Goal: Information Seeking & Learning: Learn about a topic

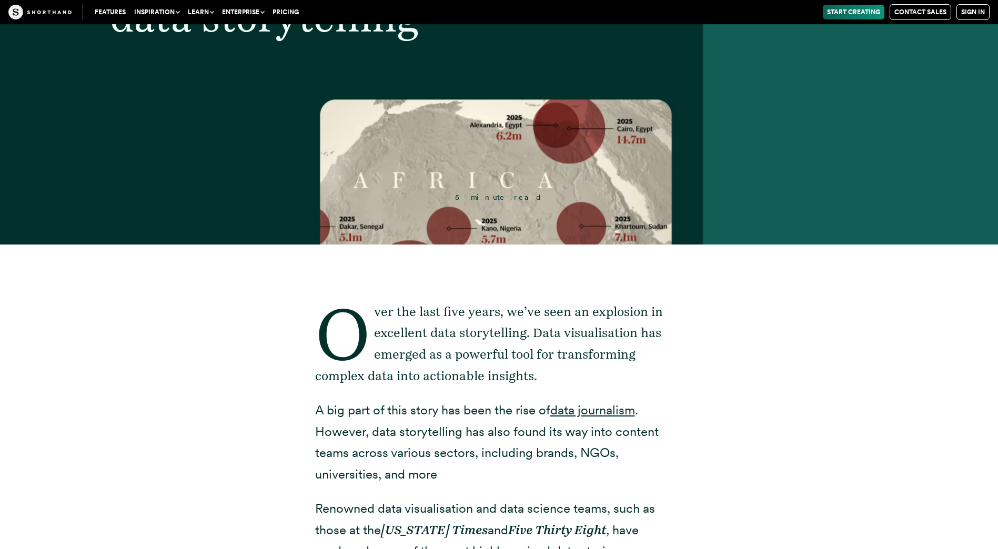
scroll to position [316, 0]
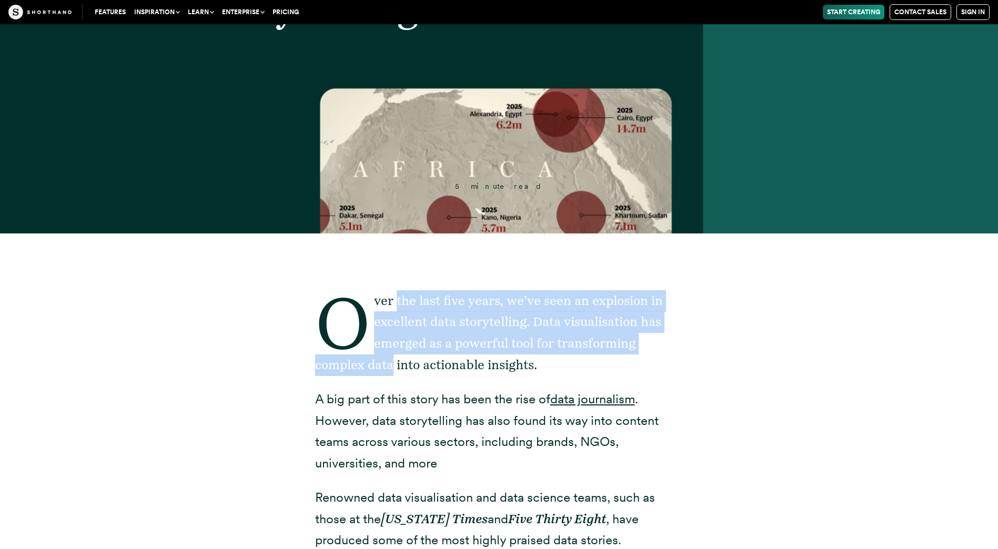
drag, startPoint x: 410, startPoint y: 301, endPoint x: 390, endPoint y: 377, distance: 77.8
click at [391, 374] on p "Over the last five years, we’ve seen an explosion in excellent data storytellin…" at bounding box center [499, 333] width 368 height 86
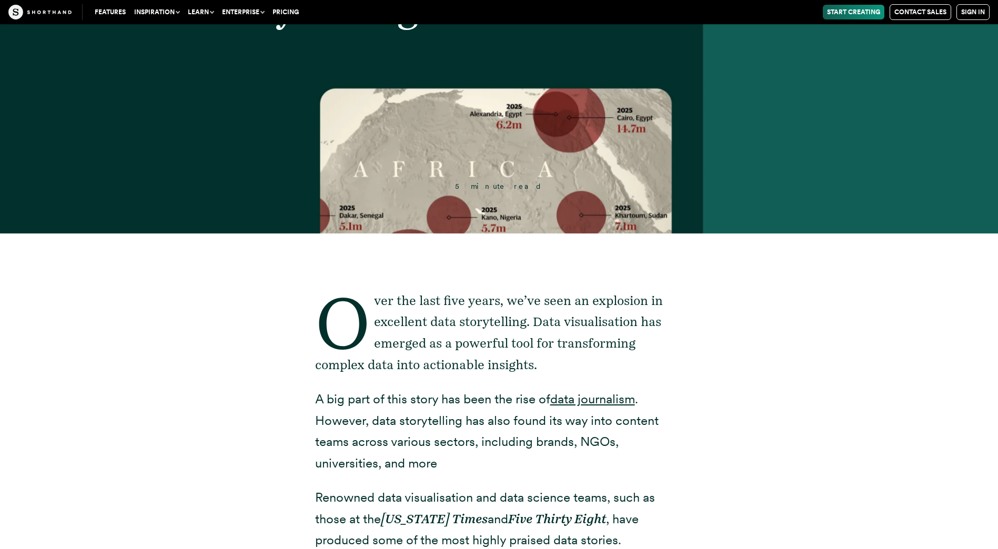
drag, startPoint x: 390, startPoint y: 377, endPoint x: 331, endPoint y: 404, distance: 65.2
click at [330, 404] on p "A big part of this story has been the rise of data journalism . However, data s…" at bounding box center [499, 432] width 368 height 86
drag, startPoint x: 362, startPoint y: 403, endPoint x: 531, endPoint y: 401, distance: 168.8
click at [531, 401] on p "A big part of this story has been the rise of data journalism . However, data s…" at bounding box center [499, 432] width 368 height 86
click at [349, 399] on p "A big part of this story has been the rise of data journalism . However, data s…" at bounding box center [499, 432] width 368 height 86
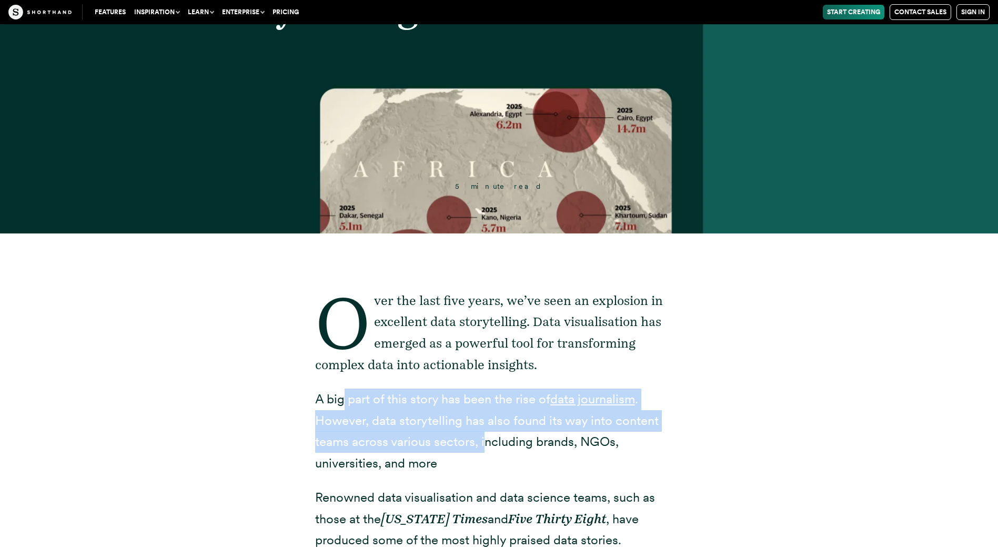
drag, startPoint x: 341, startPoint y: 401, endPoint x: 479, endPoint y: 445, distance: 144.7
click at [479, 445] on p "A big part of this story has been the rise of data journalism . However, data s…" at bounding box center [499, 432] width 368 height 86
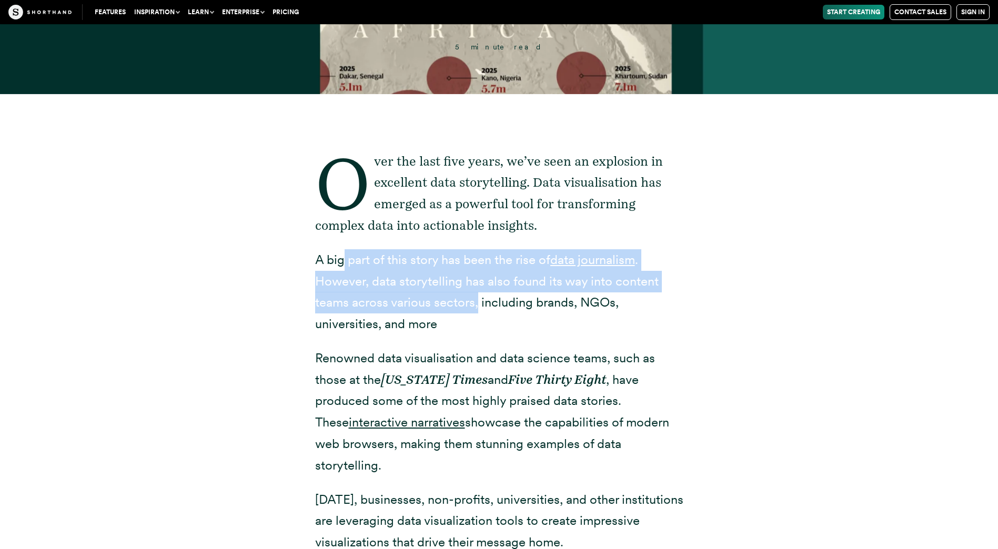
scroll to position [473, 0]
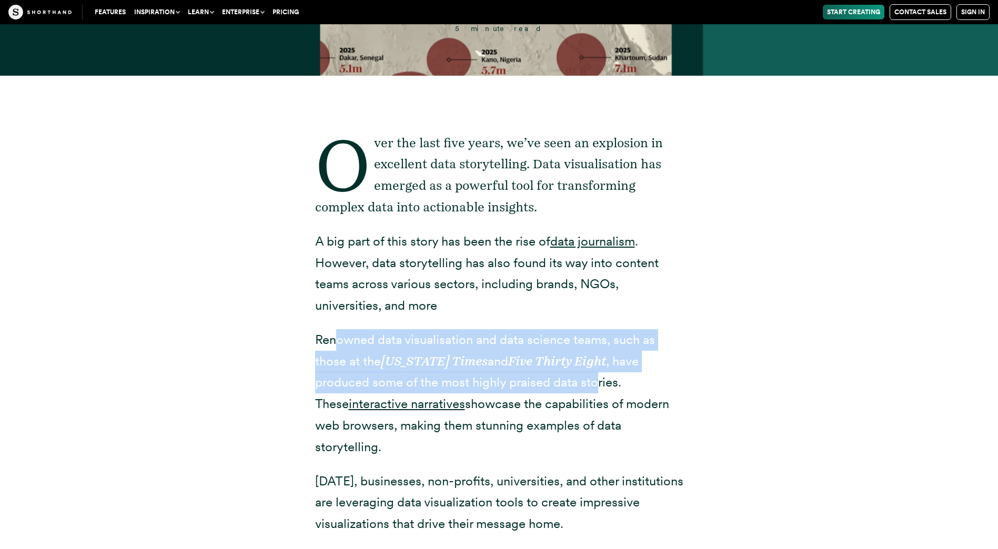
drag, startPoint x: 340, startPoint y: 339, endPoint x: 611, endPoint y: 380, distance: 273.9
click at [611, 380] on p "Renowned data visualisation and data science teams, such as those at the [US_ST…" at bounding box center [499, 393] width 368 height 129
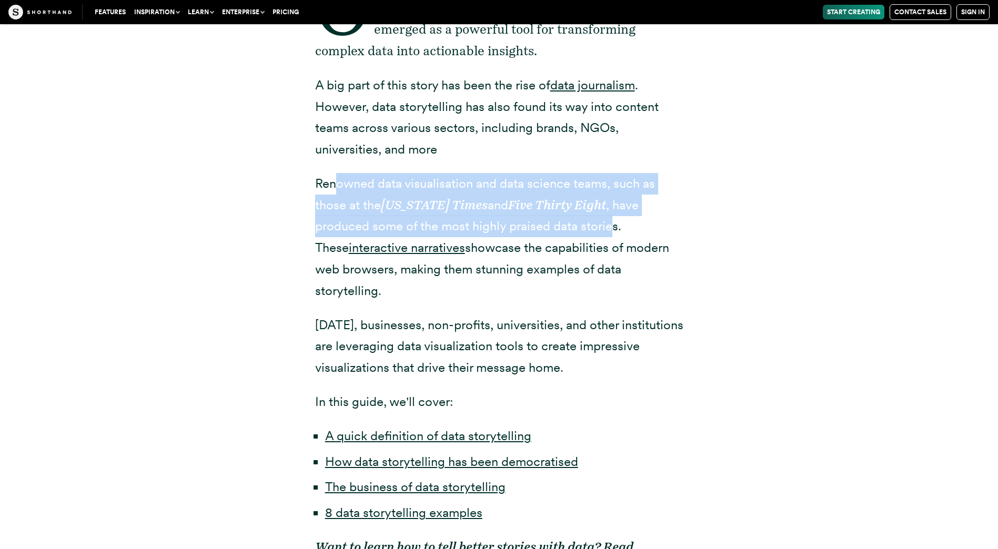
scroll to position [631, 0]
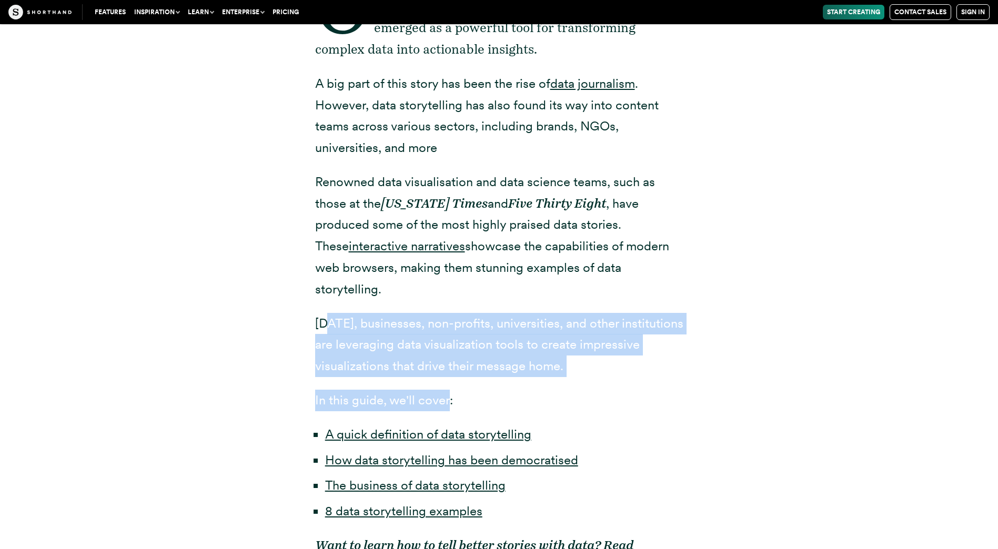
drag, startPoint x: 327, startPoint y: 304, endPoint x: 454, endPoint y: 368, distance: 142.0
click at [454, 368] on div "Over the last five years, we’ve seen an explosion in excellent data storytellin…" at bounding box center [499, 275] width 368 height 715
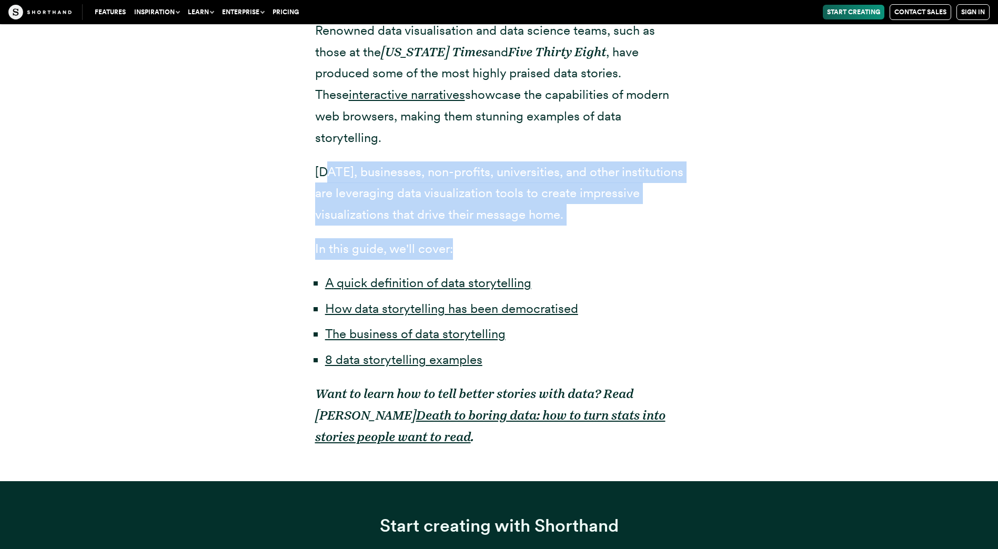
scroll to position [789, 0]
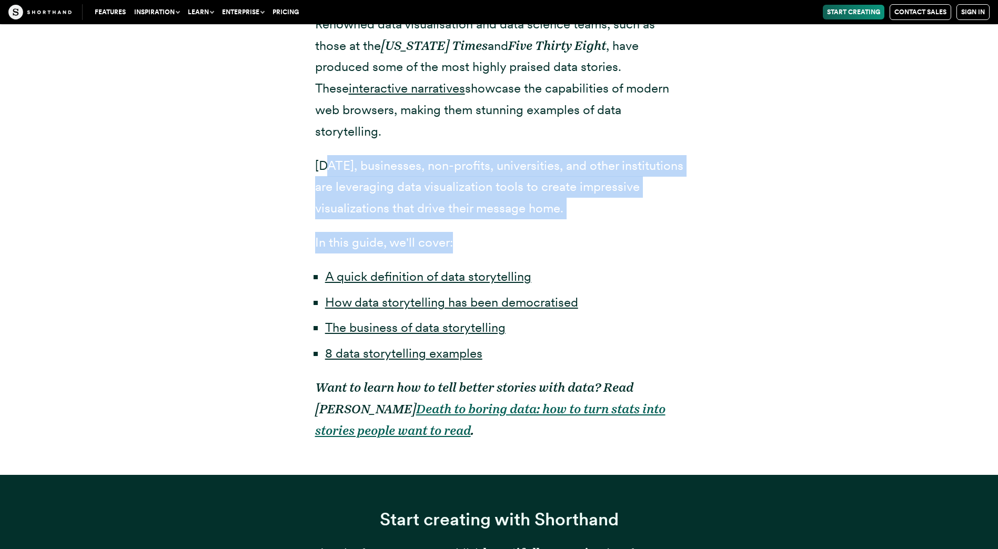
click at [548, 401] on strong "Death to boring data: how to turn stats into stories people want to read" at bounding box center [490, 419] width 350 height 37
